Goal: Book appointment/travel/reservation

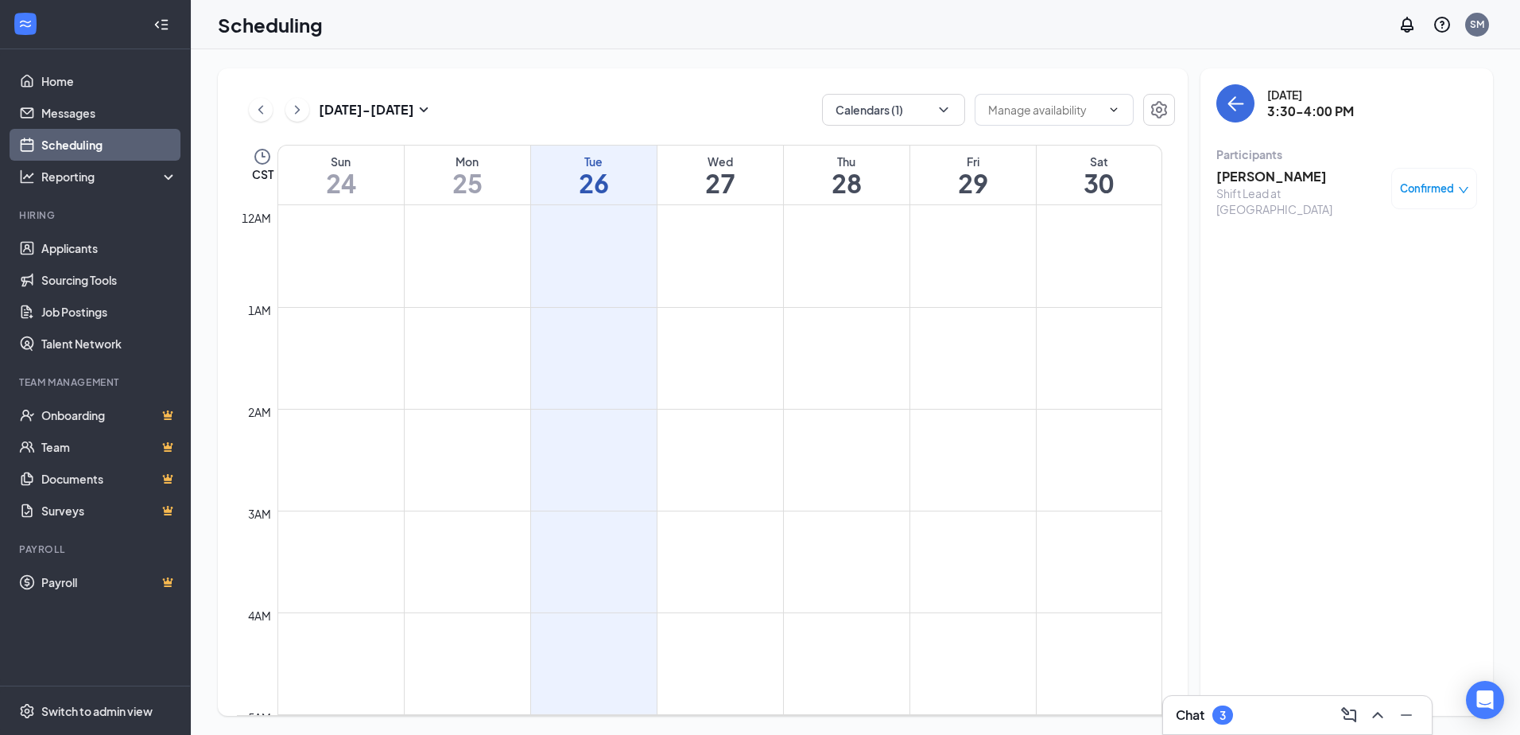
scroll to position [1259, 0]
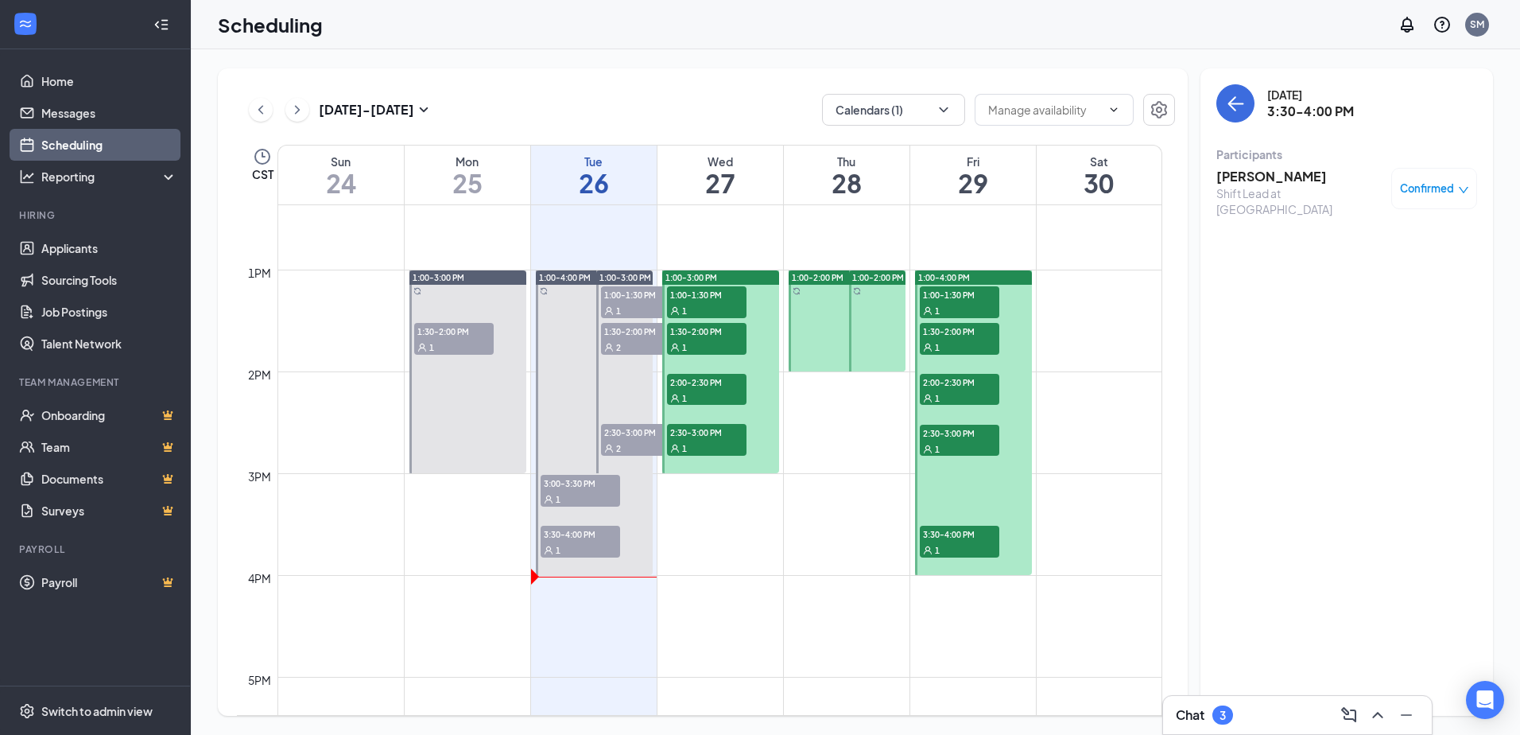
click at [700, 301] on span "1:00-1:30 PM" at bounding box center [707, 294] width 80 height 16
drag, startPoint x: 699, startPoint y: 354, endPoint x: 702, endPoint y: 369, distance: 15.4
click at [699, 355] on div "1:30-2:00 PM 1" at bounding box center [706, 338] width 83 height 35
click at [703, 394] on div "1" at bounding box center [707, 398] width 80 height 16
drag, startPoint x: 704, startPoint y: 459, endPoint x: 708, endPoint y: 388, distance: 70.8
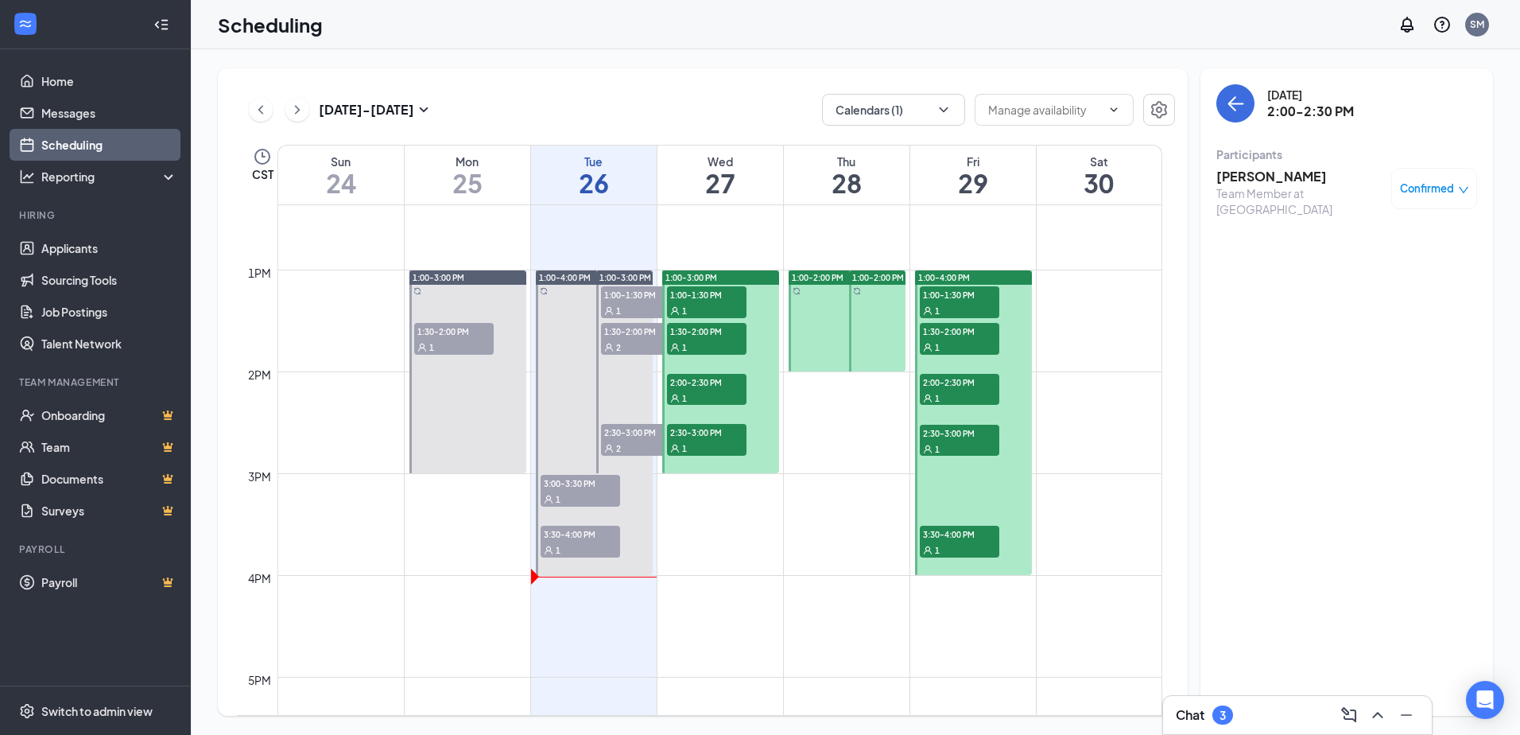
click at [704, 458] on div at bounding box center [720, 371] width 117 height 203
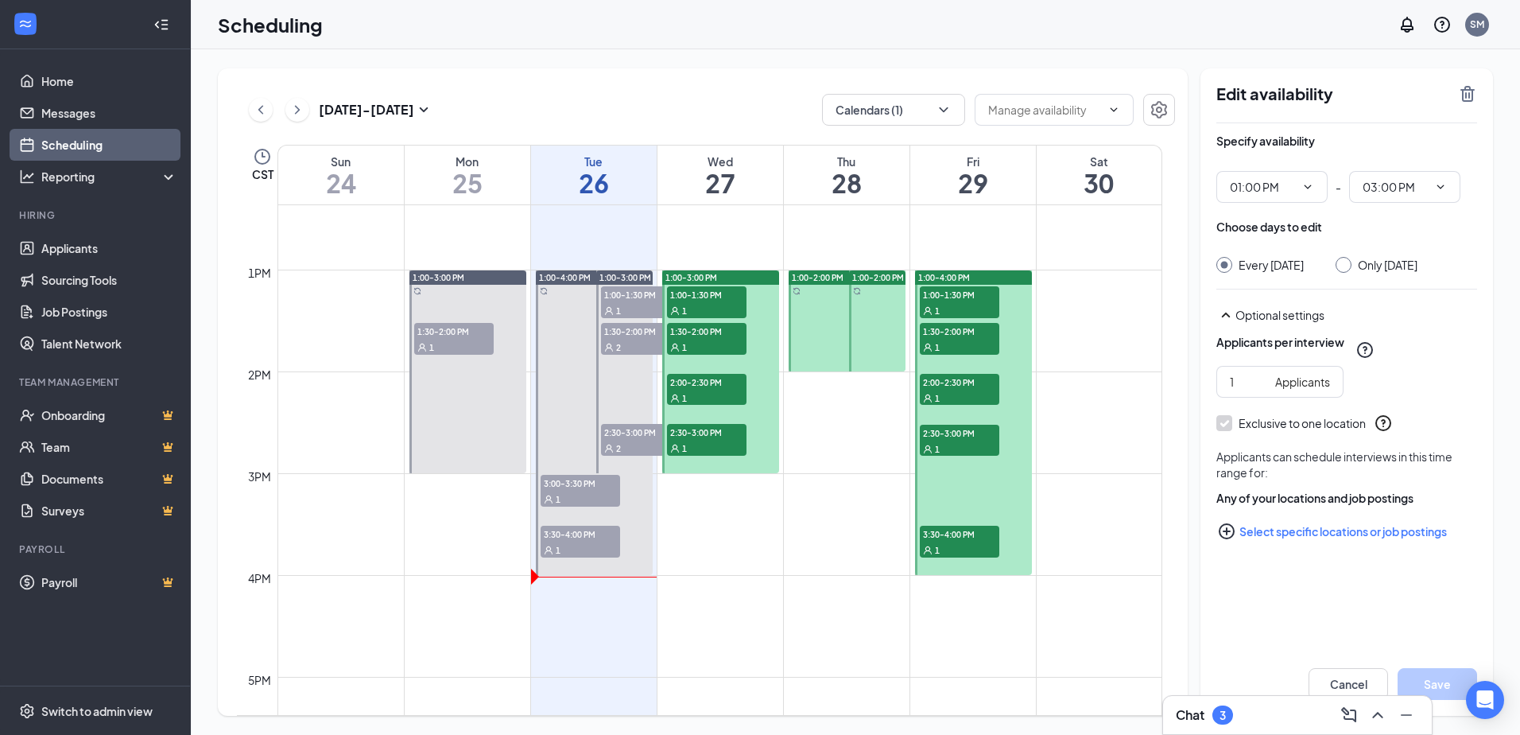
type input "01:00 PM"
type input "03:00 PM"
click at [708, 386] on span "2:00-2:30 PM" at bounding box center [707, 382] width 80 height 16
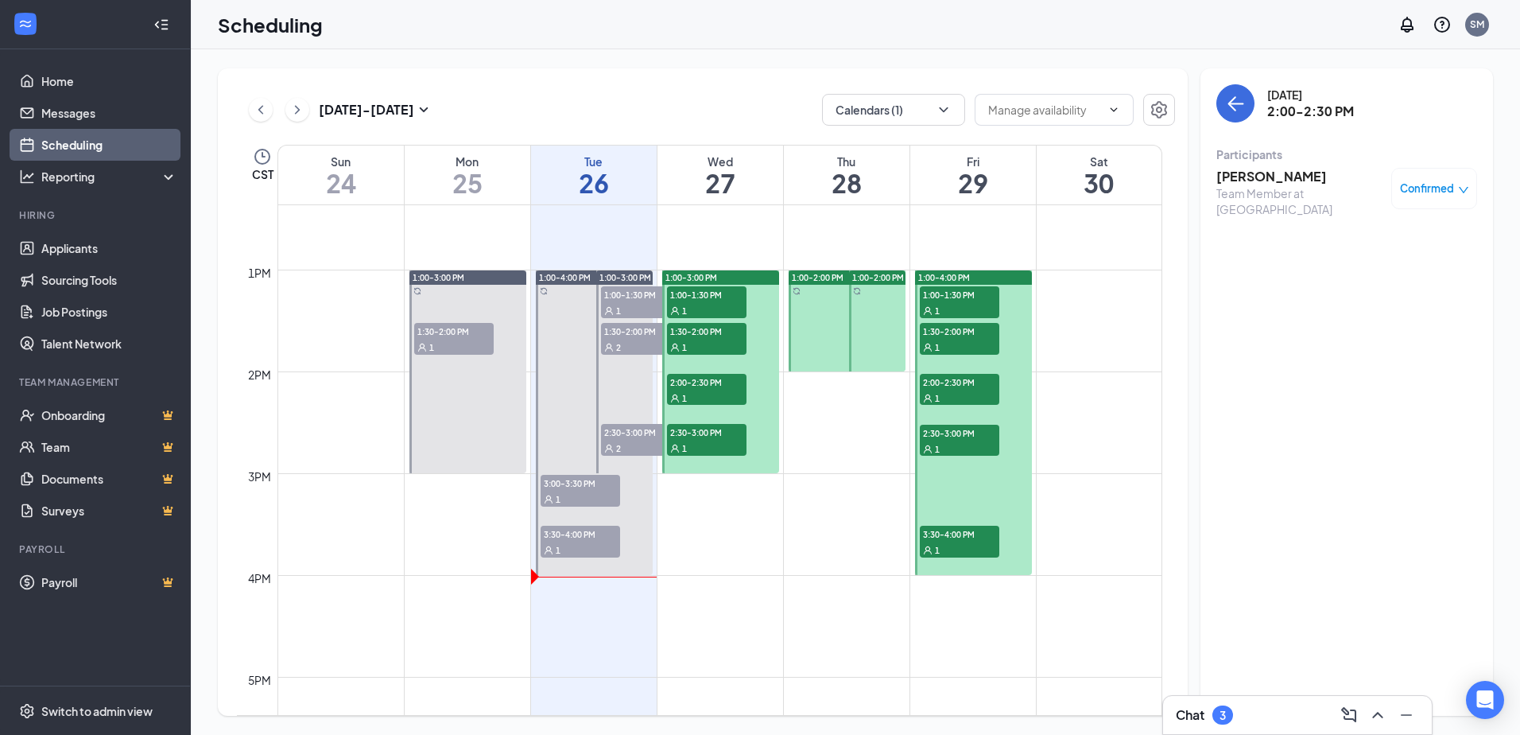
click at [716, 332] on span "1:30-2:00 PM" at bounding box center [707, 331] width 80 height 16
click at [715, 301] on span "1:00-1:30 PM" at bounding box center [707, 294] width 80 height 16
